Goal: Purchase product/service

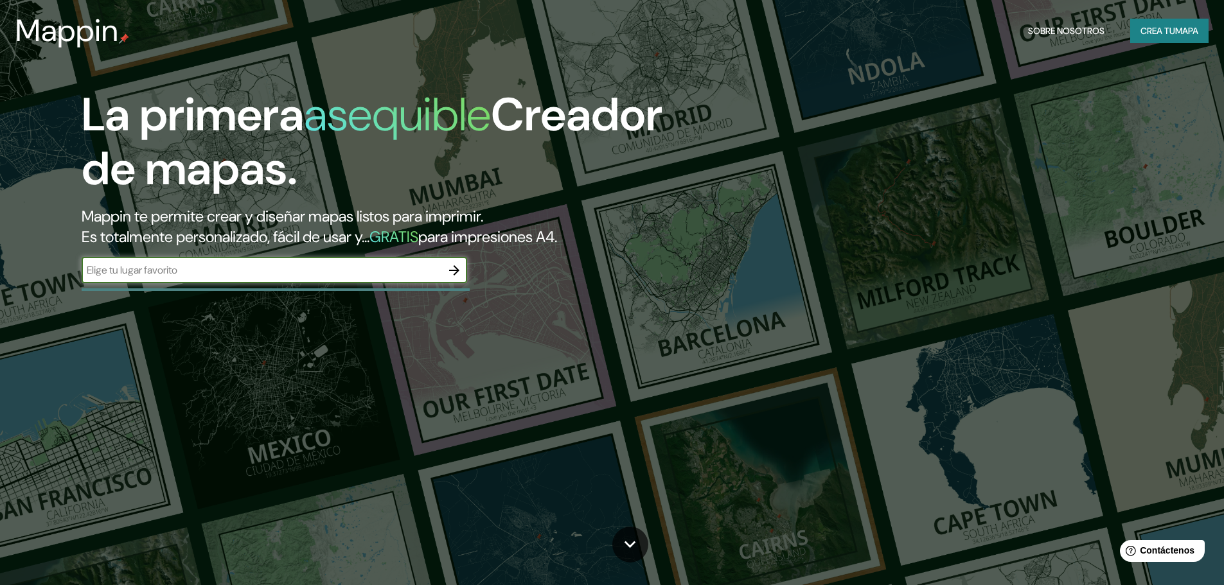
click at [456, 270] on icon "button" at bounding box center [454, 270] width 10 height 10
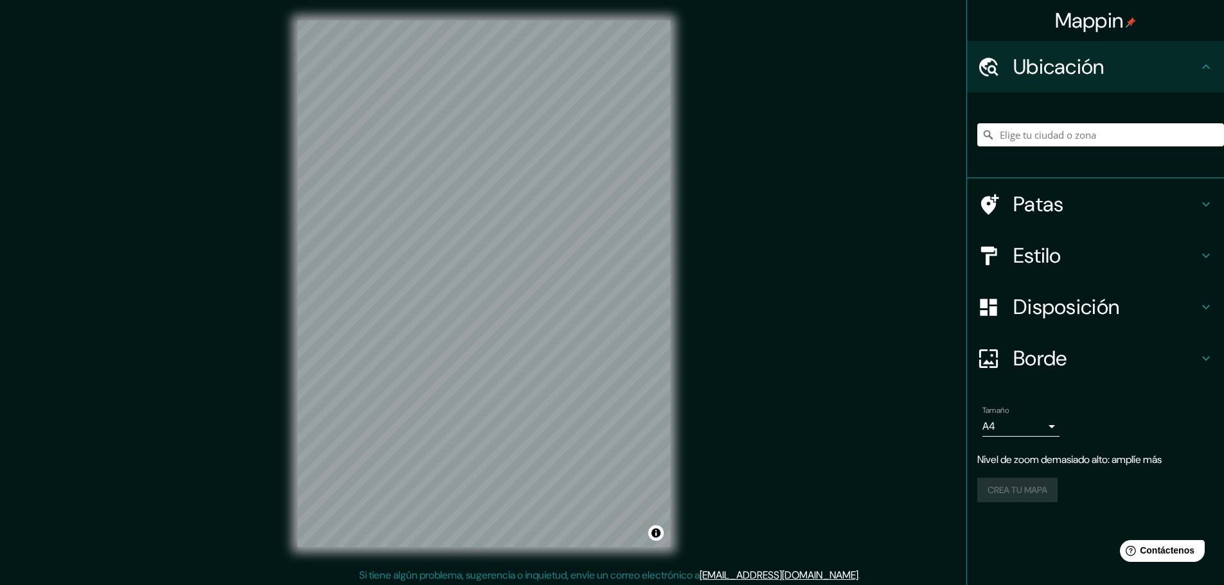
click at [773, 367] on div "Mappin Ubicación Patas Estilo Disposición Borde Elige un borde. Consejo : puede…" at bounding box center [612, 294] width 1224 height 588
click at [1020, 131] on input "Elige tu ciudad o zona" at bounding box center [1100, 134] width 247 height 23
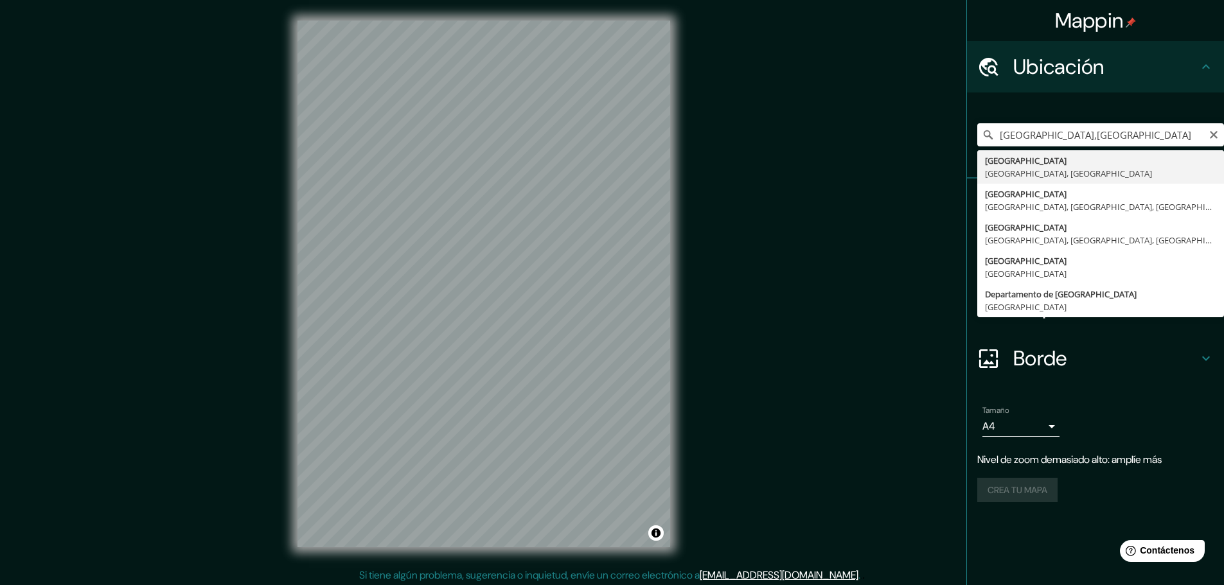
type input "[GEOGRAPHIC_DATA], [GEOGRAPHIC_DATA], [GEOGRAPHIC_DATA]"
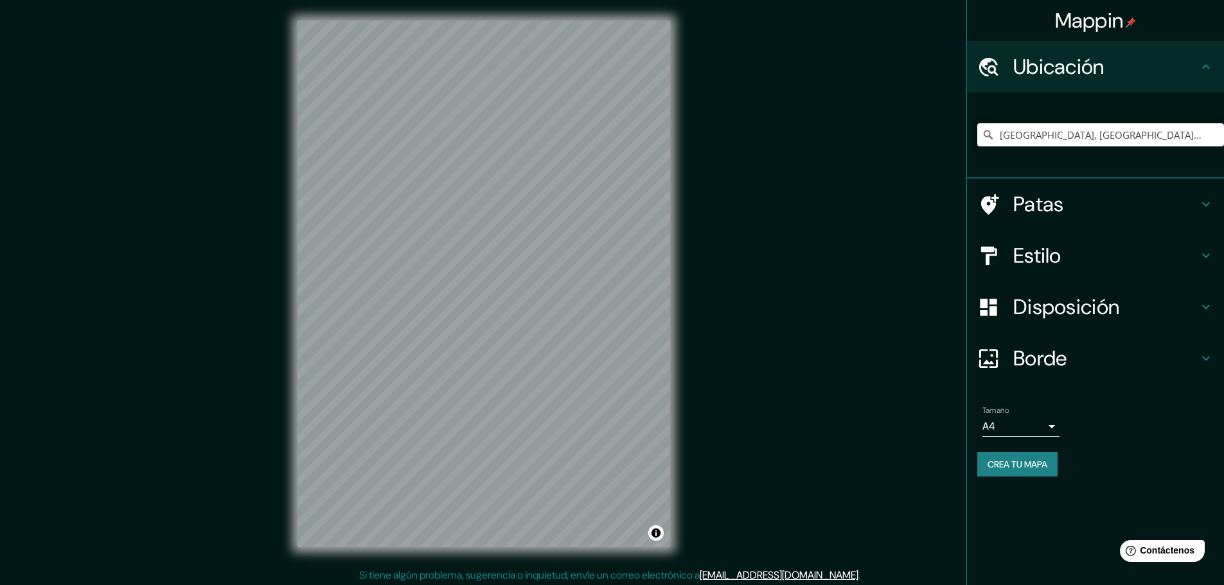
click at [1081, 197] on h4 "Patas" at bounding box center [1105, 204] width 185 height 26
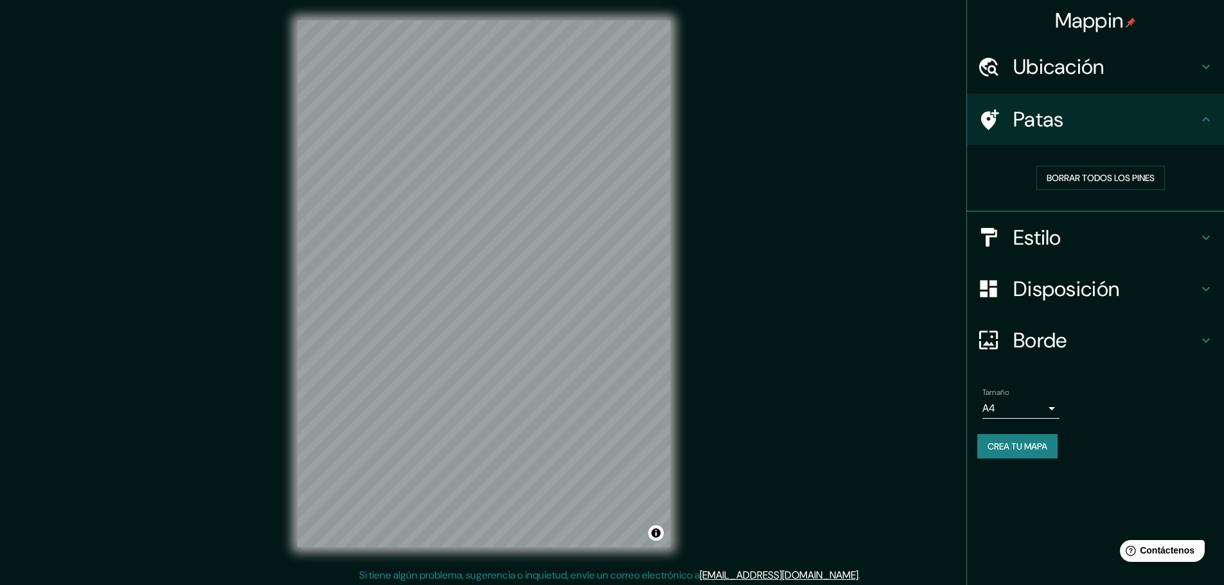
click at [1109, 133] on div "Patas" at bounding box center [1095, 119] width 257 height 51
click at [1100, 238] on h4 "Estilo" at bounding box center [1105, 238] width 185 height 26
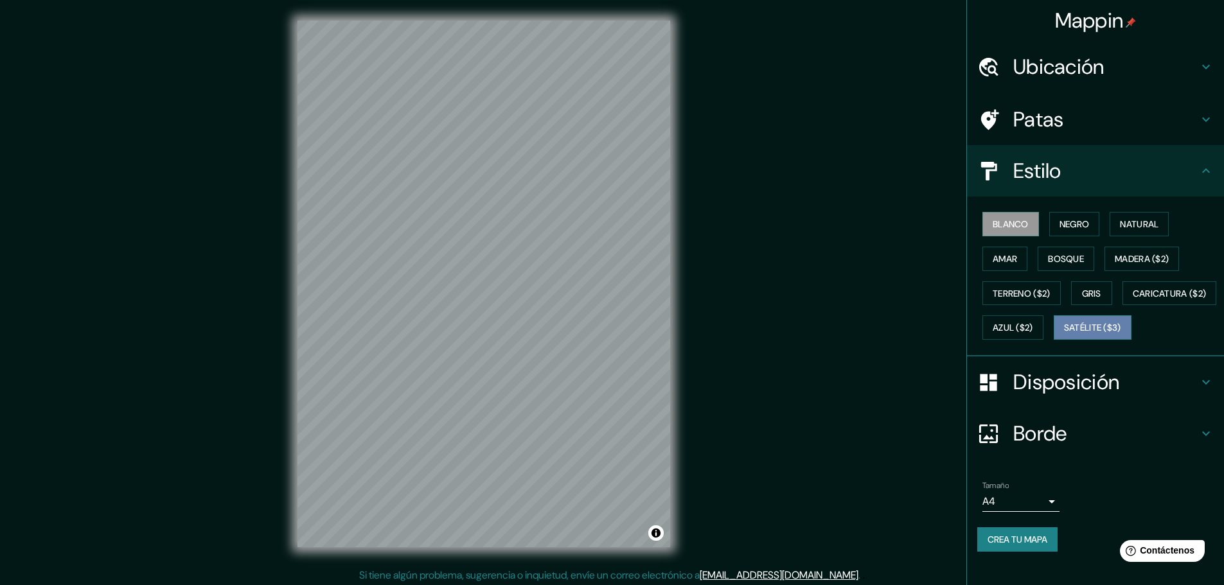
click at [1064, 334] on font "Satélite ($3)" at bounding box center [1092, 329] width 57 height 12
click at [657, 536] on button "Activar o desactivar atribución" at bounding box center [655, 533] width 15 height 15
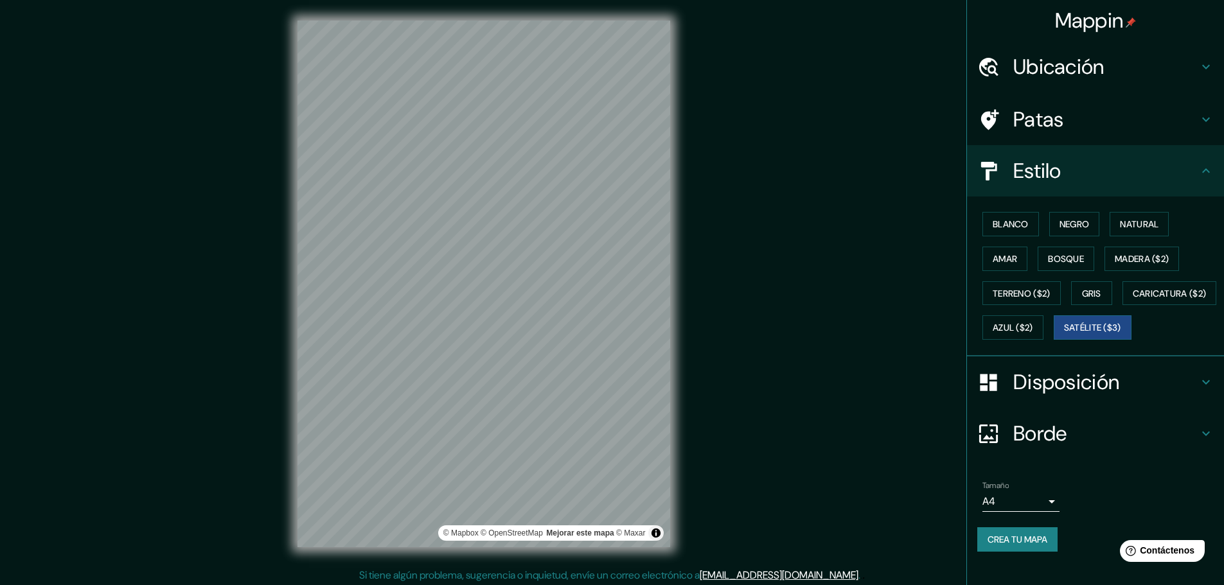
drag, startPoint x: 710, startPoint y: 454, endPoint x: 674, endPoint y: 196, distance: 260.8
click at [717, 442] on div "Mappin Ubicación [GEOGRAPHIC_DATA], [GEOGRAPHIC_DATA], [GEOGRAPHIC_DATA] Patas …" at bounding box center [612, 294] width 1224 height 588
